Goal: Register for event/course

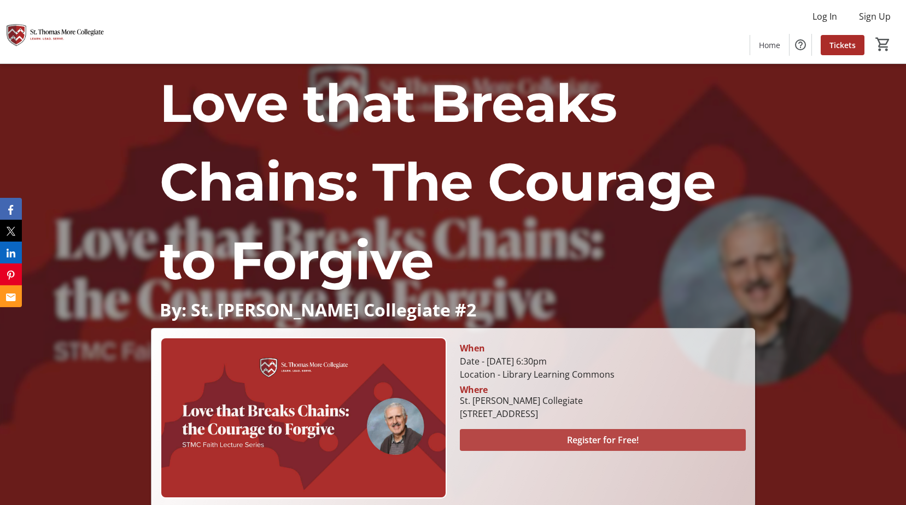
click at [585, 438] on span "Register for Free!" at bounding box center [603, 439] width 72 height 13
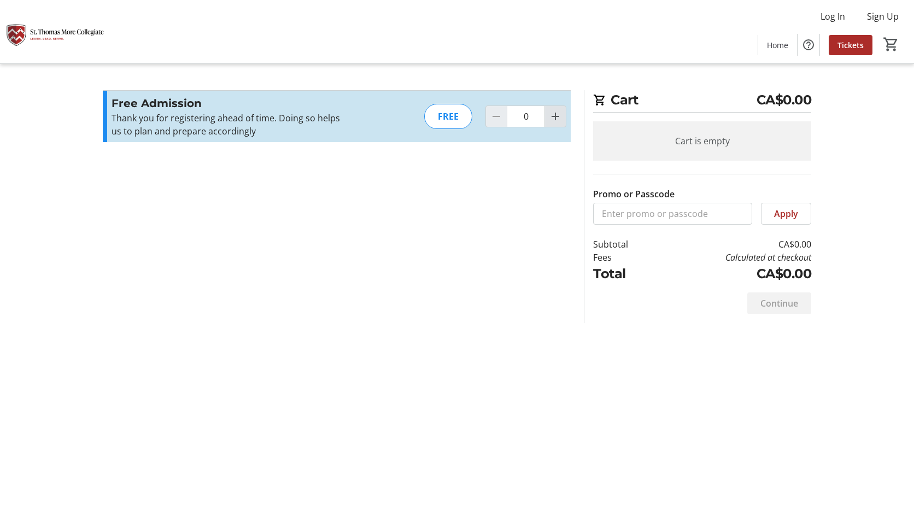
click at [557, 118] on mat-icon "Increment by one" at bounding box center [555, 116] width 13 height 13
type input "2"
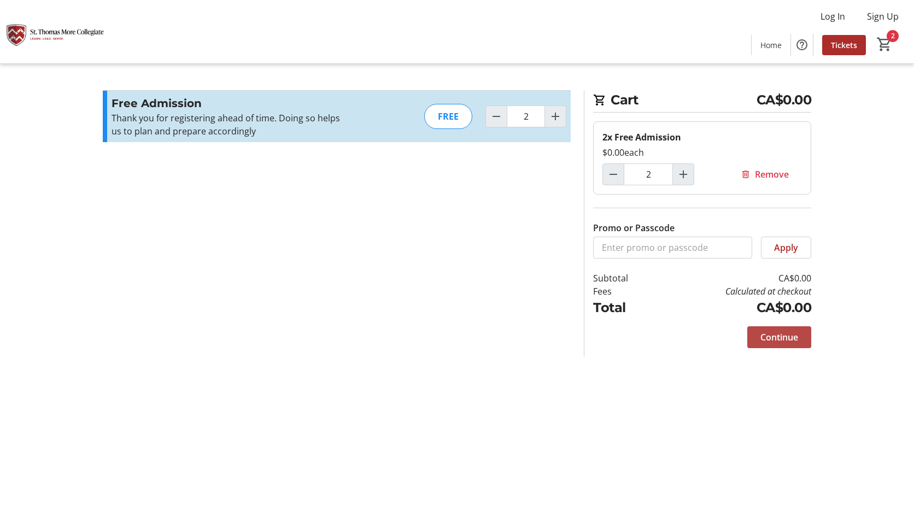
click at [773, 334] on span "Continue" at bounding box center [779, 337] width 38 height 13
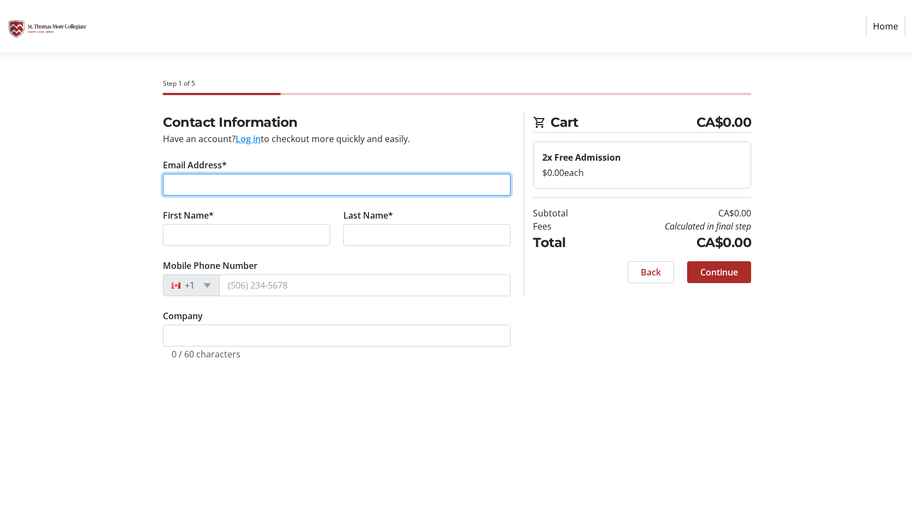
click at [208, 185] on input "Email Address*" at bounding box center [337, 185] width 348 height 22
type input "[EMAIL_ADDRESS][PERSON_NAME][DOMAIN_NAME]"
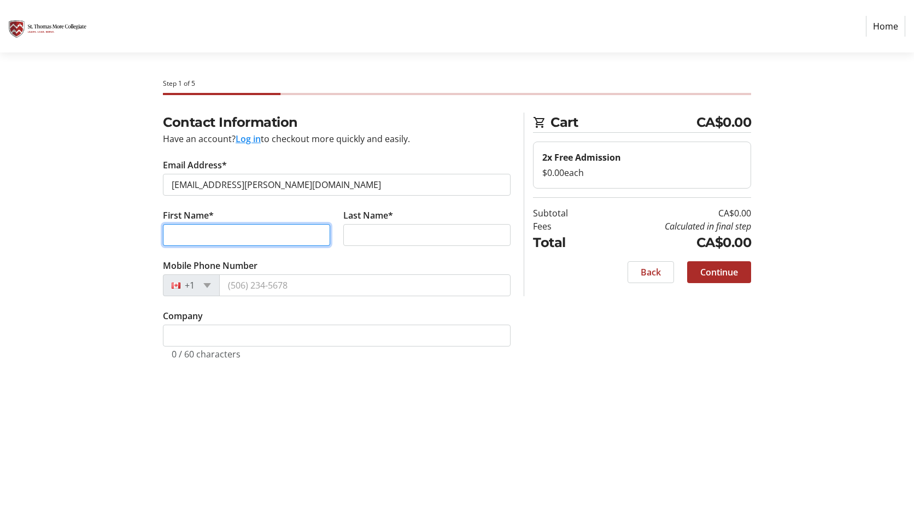
type input "[PERSON_NAME]"
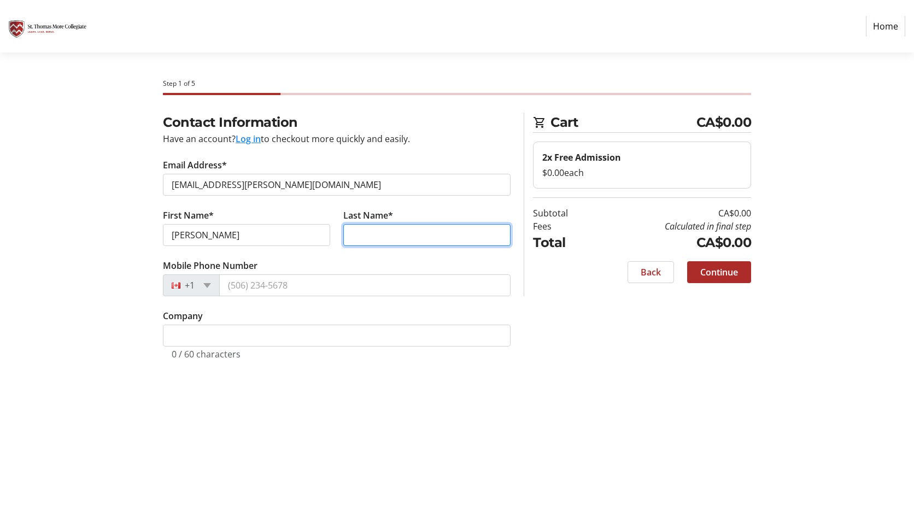
type input "[PERSON_NAME]"
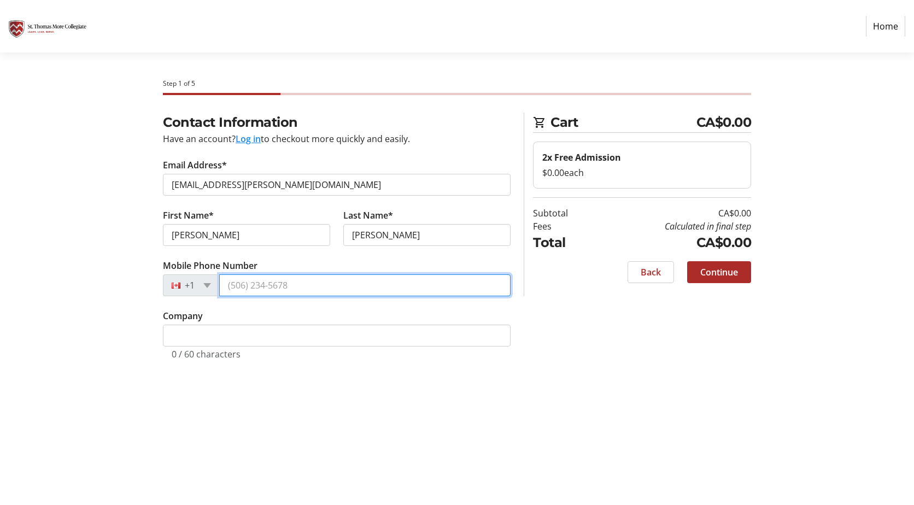
type input "[PHONE_NUMBER]"
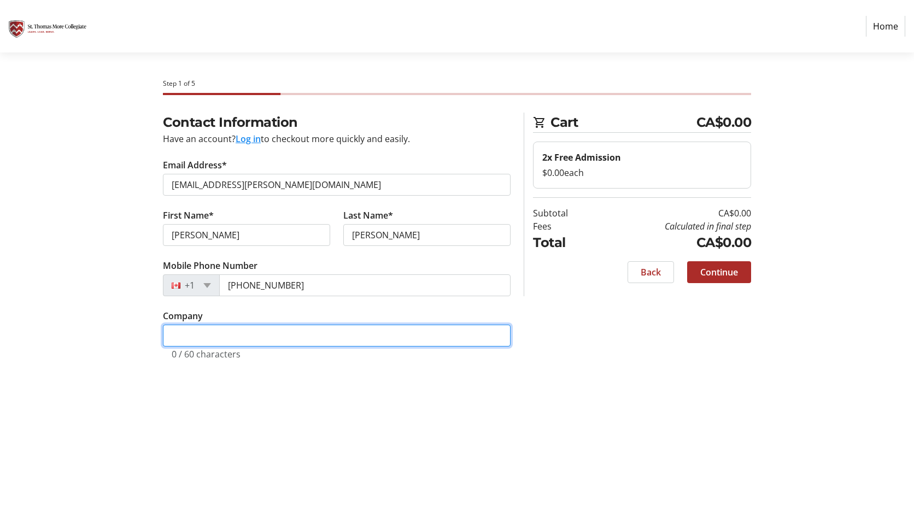
type input "RHN CPAs and NW 1378"
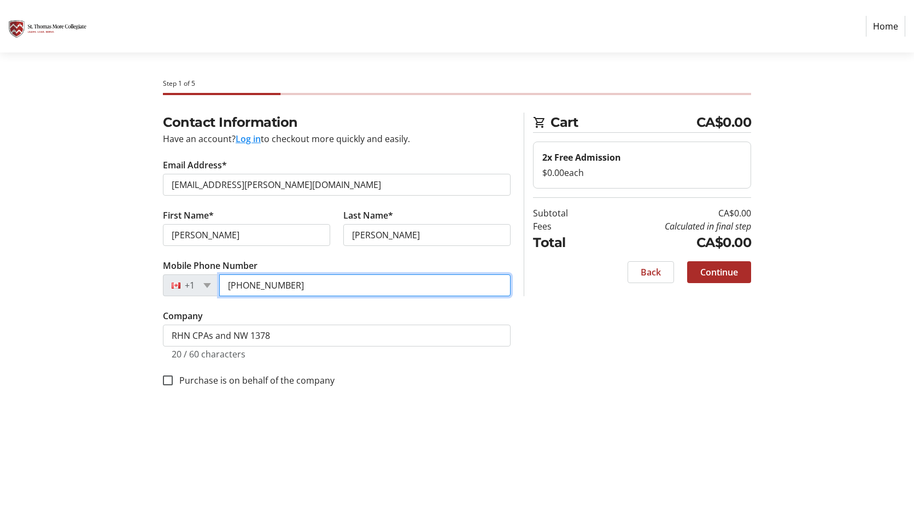
click at [292, 287] on input "[PHONE_NUMBER]" at bounding box center [364, 285] width 291 height 22
type input "[PHONE_NUMBER]"
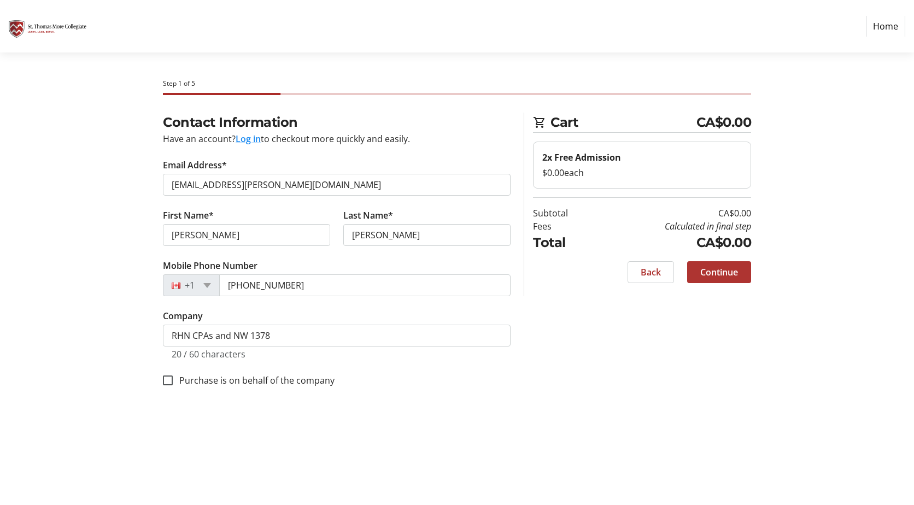
click at [714, 271] on span "Continue" at bounding box center [719, 272] width 38 height 13
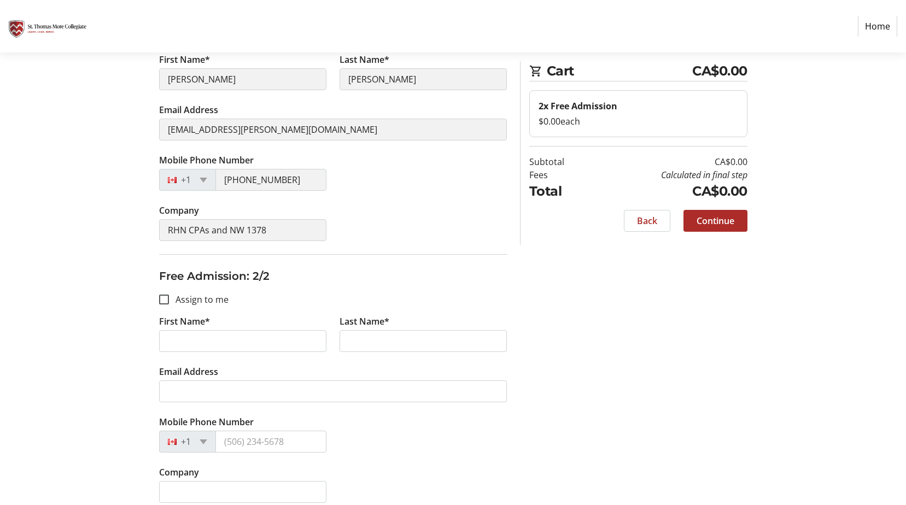
scroll to position [230, 0]
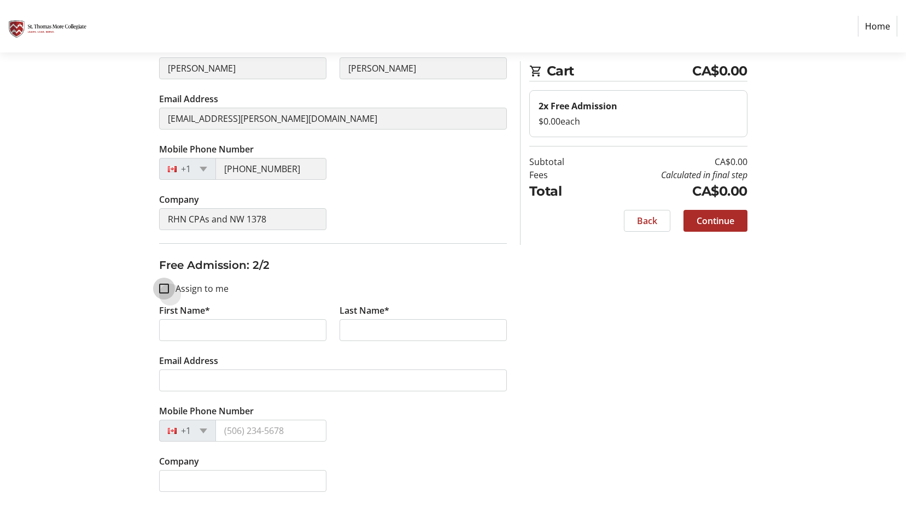
click at [165, 286] on input "Assign to me" at bounding box center [164, 289] width 10 height 10
checkbox input "true"
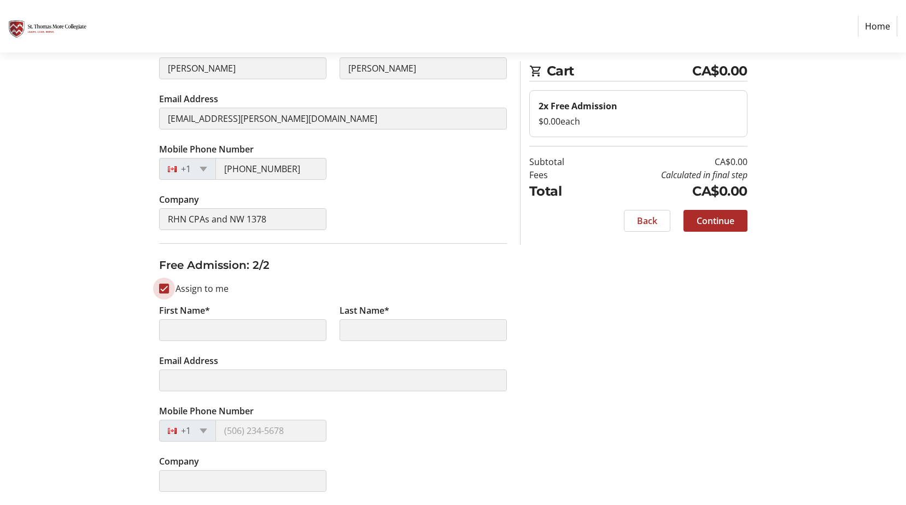
type input "[PERSON_NAME]"
type input "[EMAIL_ADDRESS][PERSON_NAME][DOMAIN_NAME]"
type input "[PHONE_NUMBER]"
type input "RHN CPAs and NW 1378"
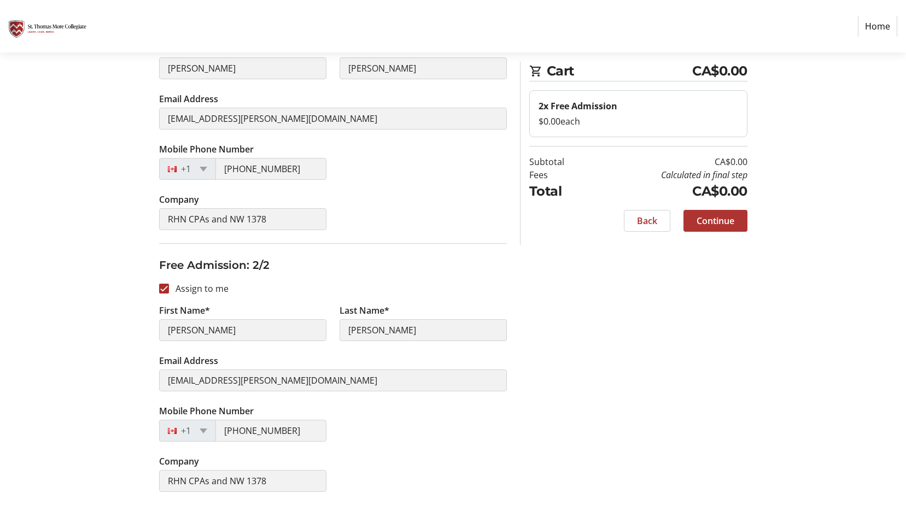
click at [712, 221] on span "Continue" at bounding box center [715, 220] width 38 height 13
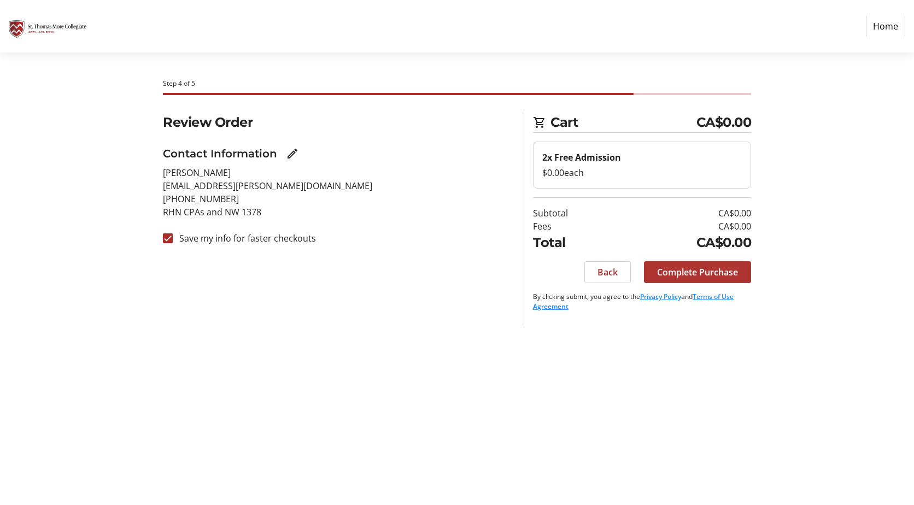
click at [690, 271] on span "Complete Purchase" at bounding box center [697, 272] width 81 height 13
